Goal: Task Accomplishment & Management: Complete application form

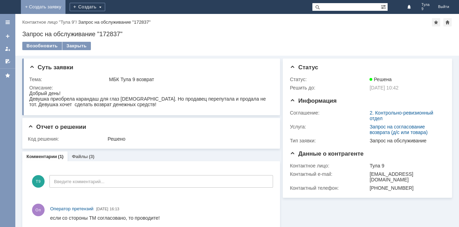
click at [65, 6] on link "+ Создать заявку" at bounding box center [43, 7] width 45 height 14
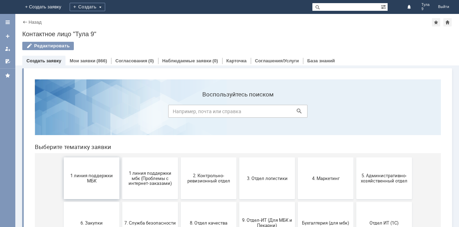
click at [96, 174] on span "1 линия поддержки МБК" at bounding box center [91, 178] width 51 height 10
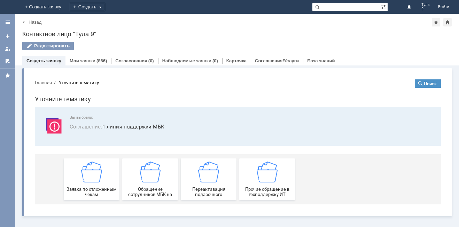
click at [96, 174] on img at bounding box center [91, 171] width 21 height 21
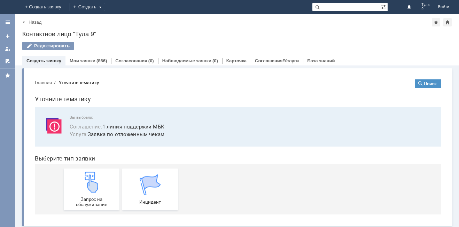
click at [96, 174] on img at bounding box center [91, 182] width 21 height 21
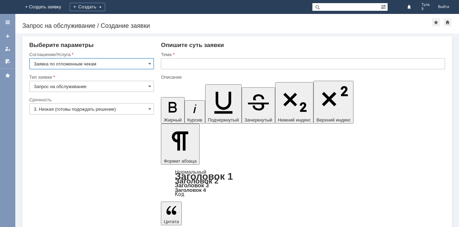
click at [186, 59] on input "text" at bounding box center [303, 63] width 284 height 11
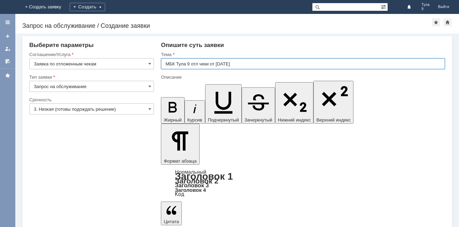
type input "МБК Тула 9 отл чеки от [DATE]"
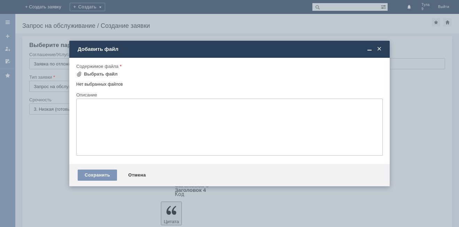
click at [115, 76] on td "Выбрать файл" at bounding box center [99, 74] width 46 height 9
click at [104, 73] on div "Выбрать файл" at bounding box center [101, 74] width 34 height 6
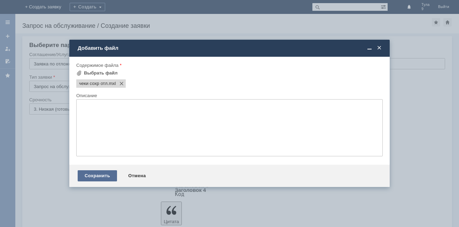
click at [103, 178] on div "Сохранить" at bounding box center [97, 175] width 39 height 11
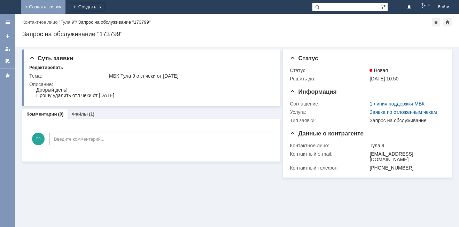
click at [65, 9] on link "+ Создать заявку" at bounding box center [43, 7] width 45 height 14
